Goal: Task Accomplishment & Management: Manage account settings

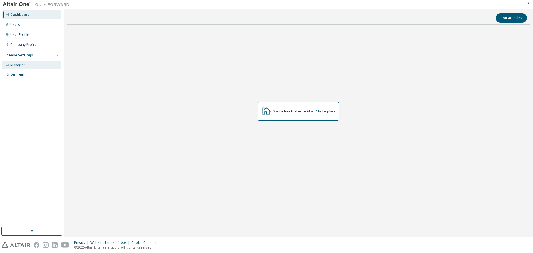
click at [22, 66] on div "Managed" at bounding box center [17, 65] width 15 height 4
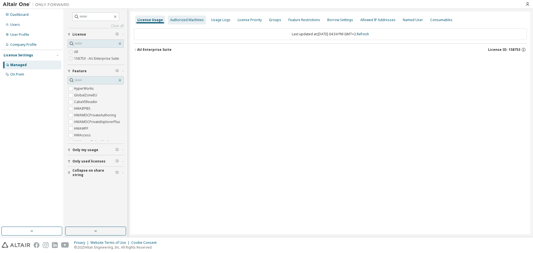
click at [187, 20] on div "Authorized Machines" at bounding box center [187, 20] width 34 height 4
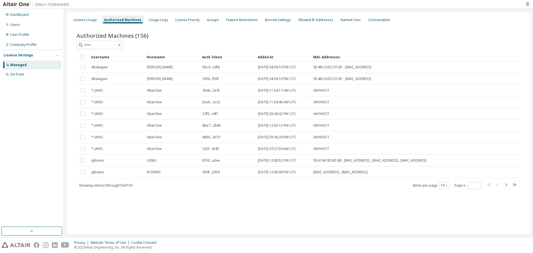
click at [504, 184] on icon "button" at bounding box center [505, 184] width 7 height 7
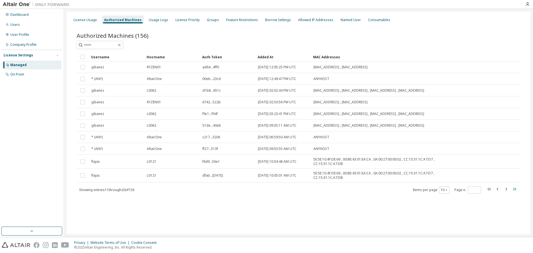
click at [513, 187] on icon "button" at bounding box center [514, 189] width 7 height 7
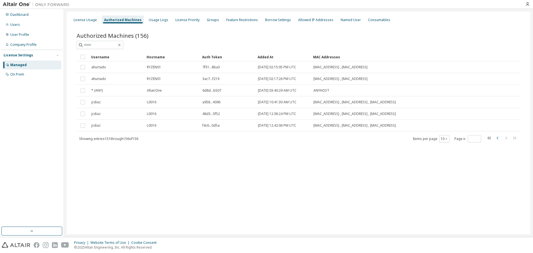
click at [498, 140] on icon "button" at bounding box center [497, 138] width 7 height 7
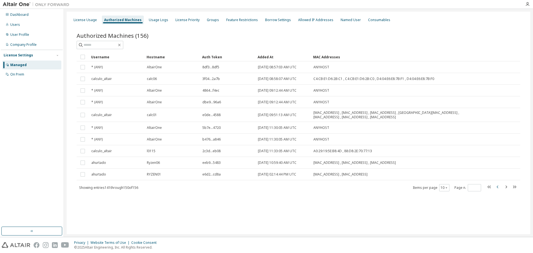
click at [495, 188] on icon "button" at bounding box center [497, 186] width 7 height 7
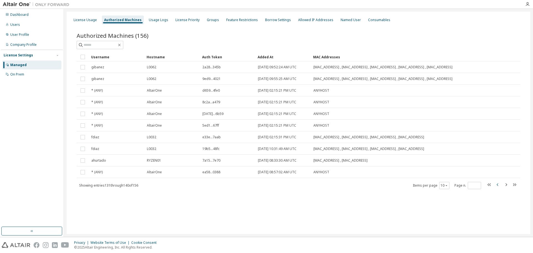
click at [497, 186] on icon "button" at bounding box center [497, 184] width 2 height 3
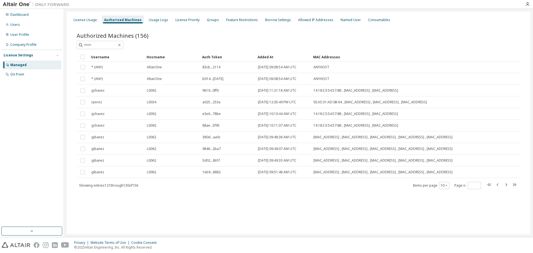
click at [497, 186] on icon "button" at bounding box center [497, 184] width 2 height 3
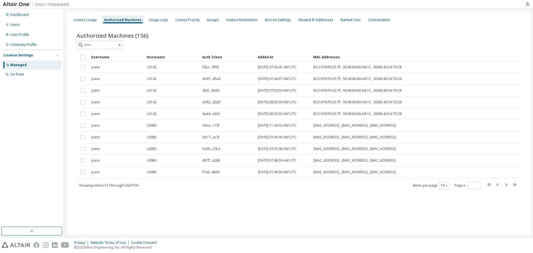
click at [498, 182] on icon "button" at bounding box center [497, 184] width 7 height 7
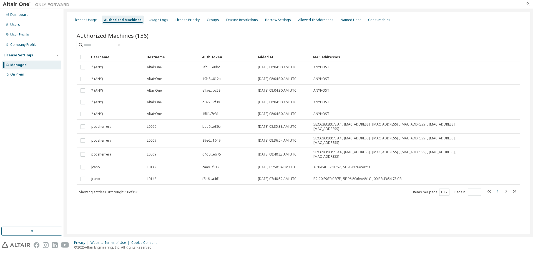
click at [497, 192] on icon "button" at bounding box center [497, 191] width 2 height 3
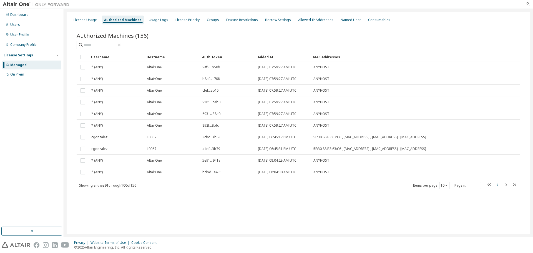
click at [497, 184] on icon "button" at bounding box center [497, 184] width 7 height 7
click at [496, 185] on icon "button" at bounding box center [497, 184] width 7 height 7
click at [496, 187] on icon "button" at bounding box center [497, 184] width 7 height 7
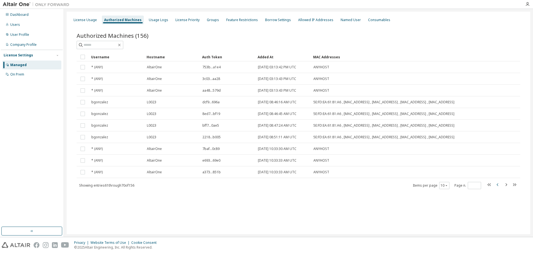
click at [499, 188] on icon "button" at bounding box center [497, 184] width 7 height 7
type input "*"
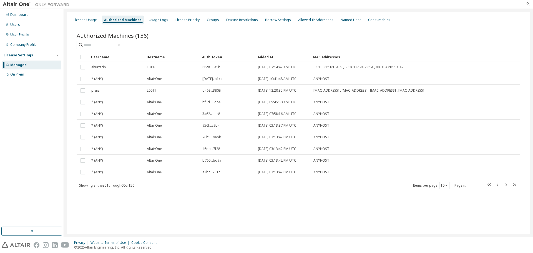
drag, startPoint x: 288, startPoint y: 202, endPoint x: 16, endPoint y: 197, distance: 272.7
click at [285, 202] on div "Authorized Machines (156) Clear Load Save Save As Field Operator Value Select f…" at bounding box center [298, 114] width 457 height 179
click at [191, 193] on div "Authorized Machines (156) Clear Load Save Save As Field Operator Value Select f…" at bounding box center [298, 114] width 457 height 179
click at [47, 67] on div "Managed" at bounding box center [31, 64] width 59 height 9
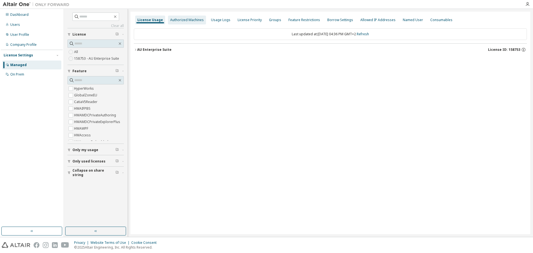
click at [180, 20] on div "Authorized Machines" at bounding box center [187, 20] width 34 height 4
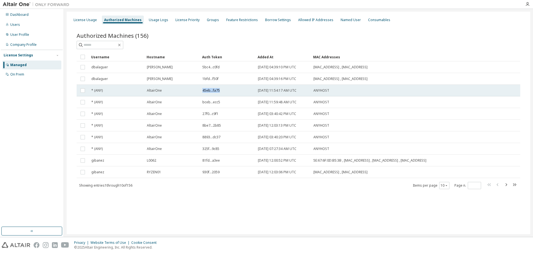
drag, startPoint x: 198, startPoint y: 89, endPoint x: 229, endPoint y: 90, distance: 31.1
click at [229, 90] on tr "* (ANY) AltairOne 45eb...fa75 [DATE] 11:54:17 AM UTC ANYHOST" at bounding box center [298, 91] width 443 height 12
